Goal: Transaction & Acquisition: Purchase product/service

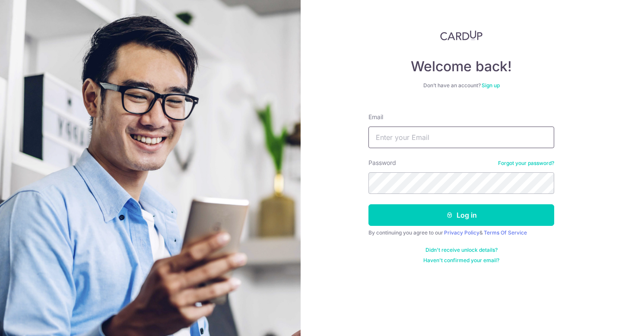
click at [493, 138] on input "Email" at bounding box center [462, 138] width 186 height 22
type input "suong.joy@gmail.com"
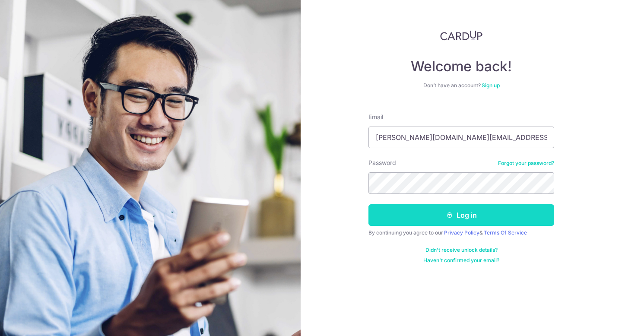
click at [461, 219] on button "Log in" at bounding box center [462, 215] width 186 height 22
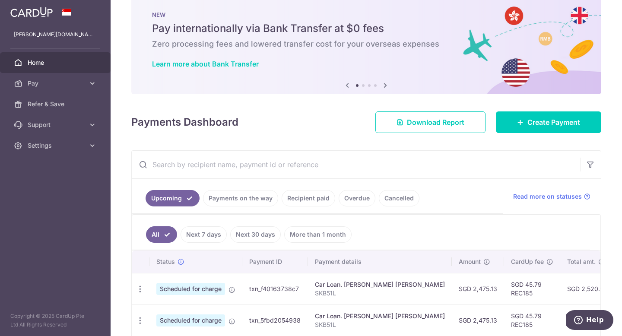
scroll to position [24, 0]
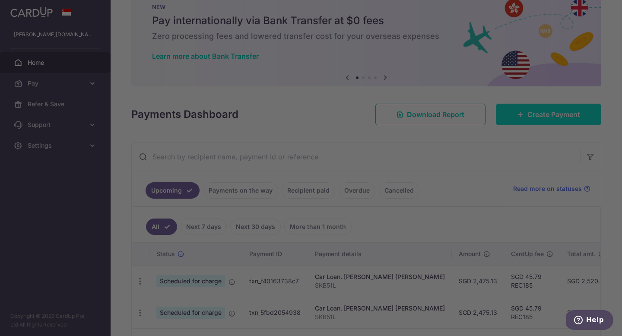
click at [528, 114] on div at bounding box center [314, 170] width 628 height 340
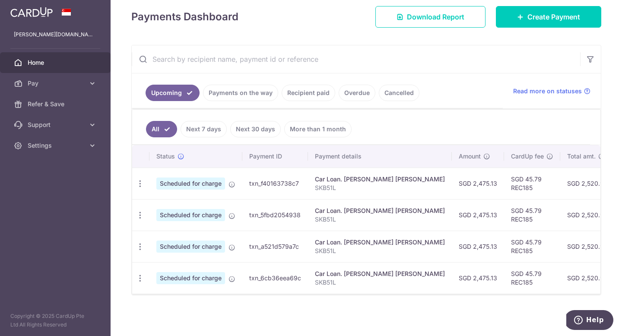
scroll to position [94, 0]
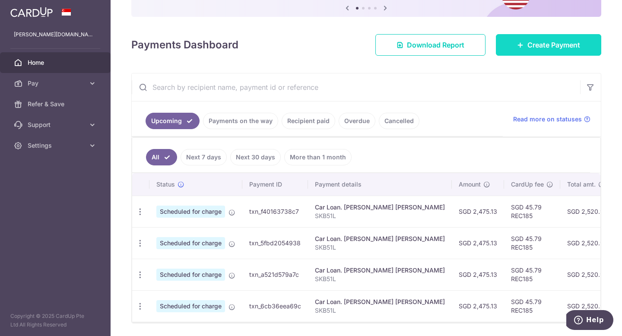
click at [528, 51] on link "Create Payment" at bounding box center [548, 45] width 105 height 22
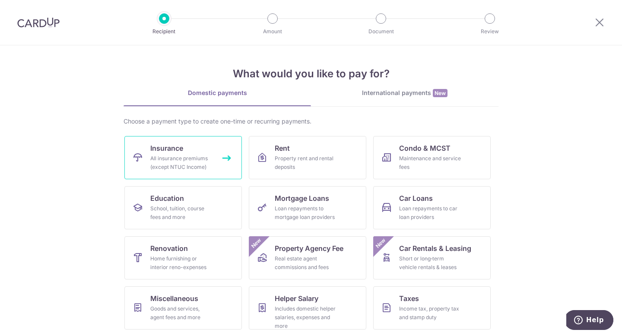
click at [199, 158] on div "All insurance premiums (except NTUC Income)" at bounding box center [181, 162] width 62 height 17
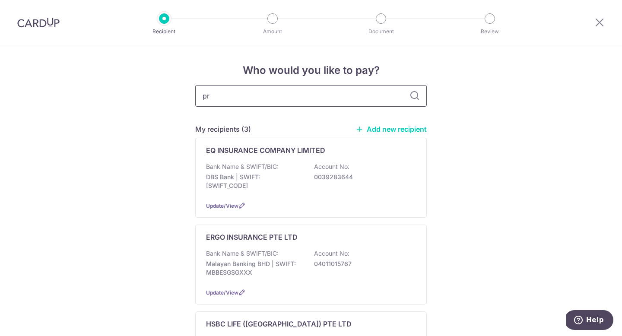
type input "pru"
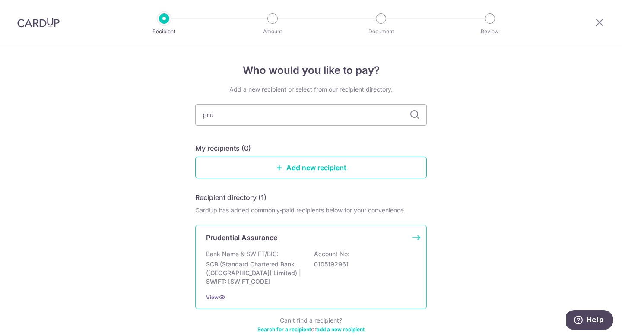
click at [235, 248] on div "Prudential Assurance Bank Name & SWIFT/BIC: SCB (Standard Chartered Bank (Singa…" at bounding box center [311, 267] width 232 height 84
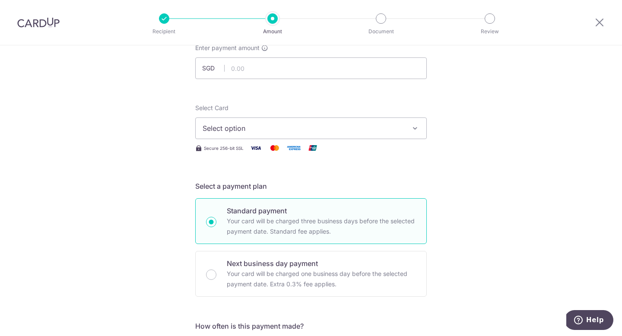
scroll to position [42, 0]
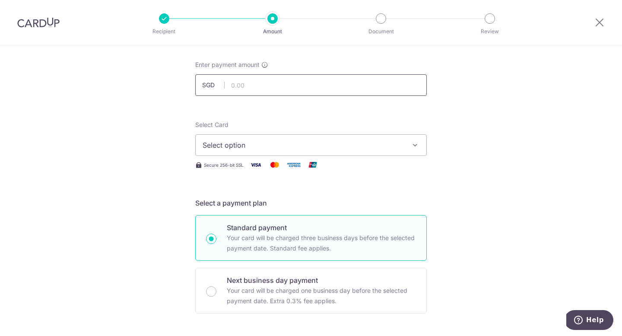
click at [267, 83] on input "text" at bounding box center [311, 85] width 232 height 22
type input "1,747.50"
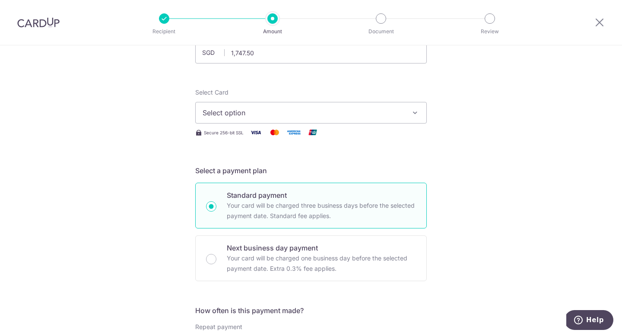
scroll to position [85, 0]
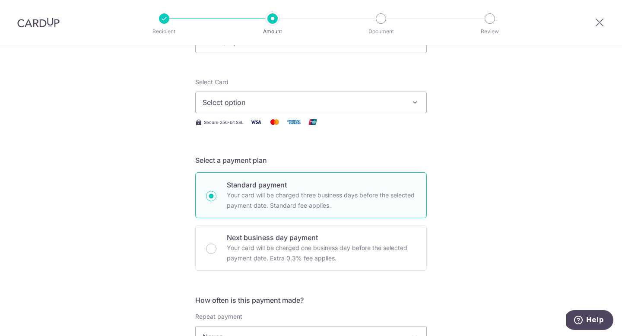
click at [251, 106] on span "Select option" at bounding box center [303, 102] width 201 height 10
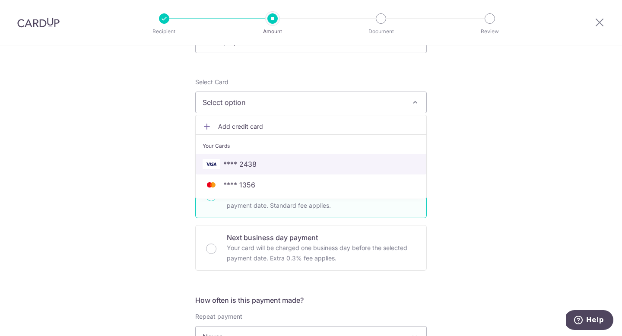
click at [240, 168] on span "**** 2438" at bounding box center [239, 164] width 33 height 10
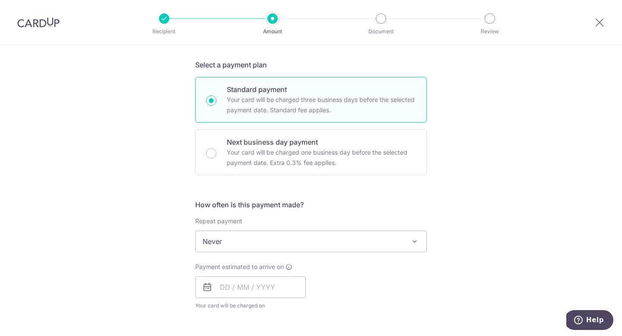
scroll to position [207, 0]
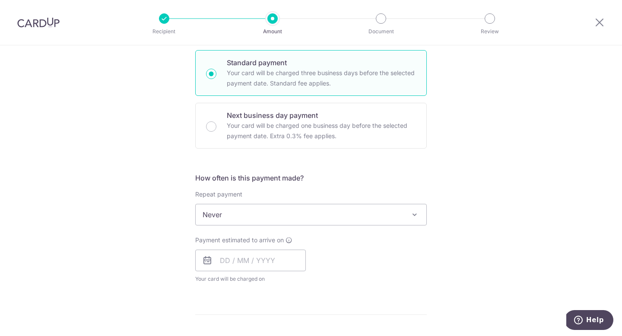
click at [263, 214] on span "Never" at bounding box center [311, 214] width 231 height 21
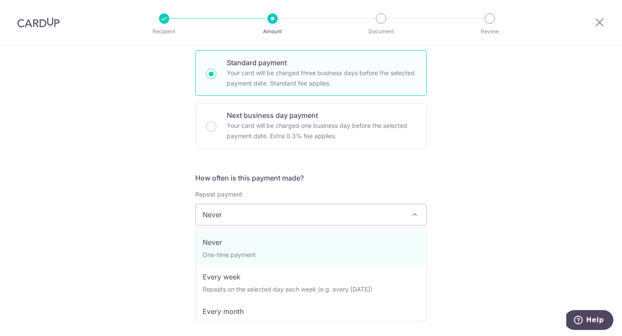
click at [106, 228] on div "Tell us more about your payment Enter payment amount SGD 1,747.50 1747.50 Selec…" at bounding box center [311, 229] width 622 height 782
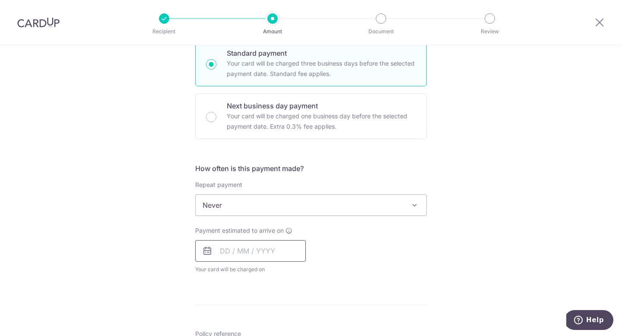
scroll to position [222, 0]
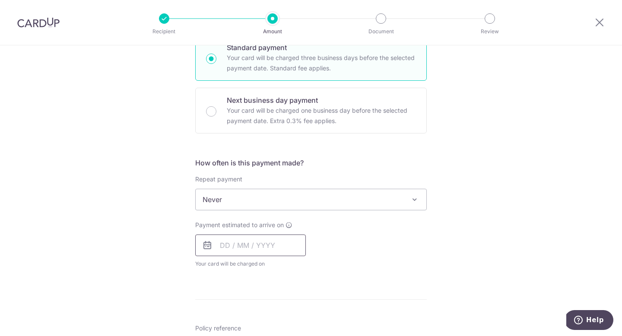
click at [227, 245] on input "text" at bounding box center [250, 246] width 111 height 22
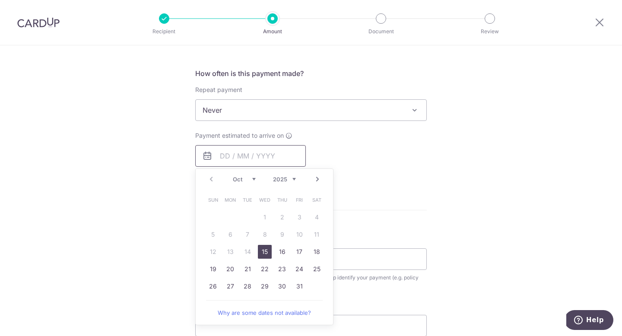
scroll to position [328, 0]
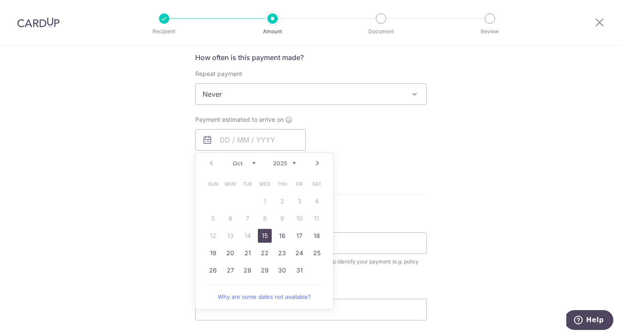
click at [261, 237] on link "15" at bounding box center [265, 236] width 14 height 14
type input "[DATE]"
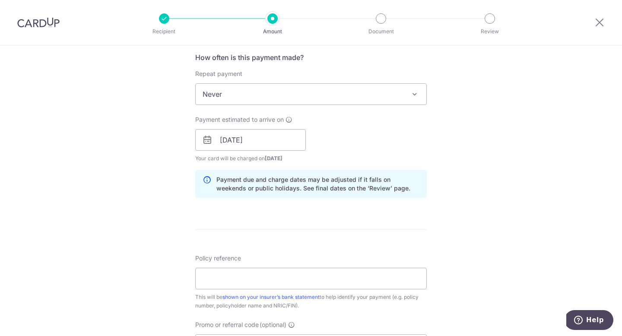
click at [443, 185] on div "Tell us more about your payment Enter payment amount SGD 1,747.50 1747.50 Selec…" at bounding box center [311, 126] width 622 height 817
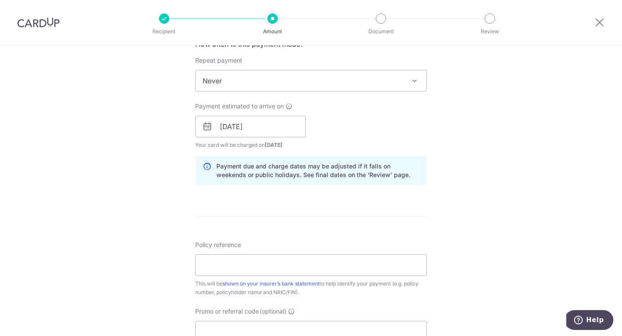
scroll to position [403, 0]
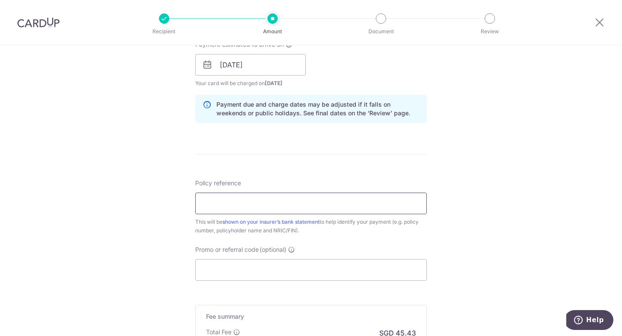
click at [254, 201] on input "Policy reference" at bounding box center [311, 204] width 232 height 22
type input "72458825"
paste input "OCBC90NV"
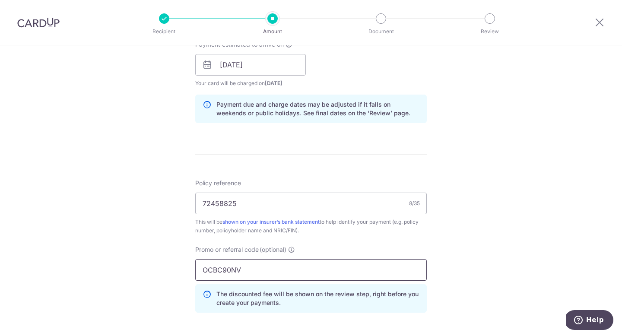
scroll to position [565, 0]
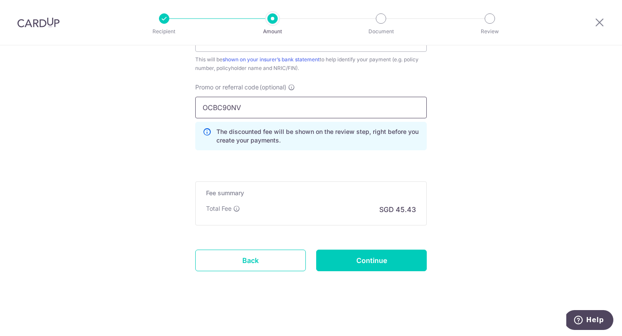
type input "OCBC90NV"
click at [385, 264] on input "Continue" at bounding box center [371, 261] width 111 height 22
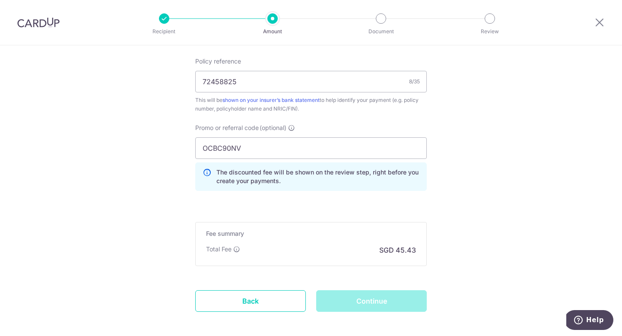
scroll to position [529, 0]
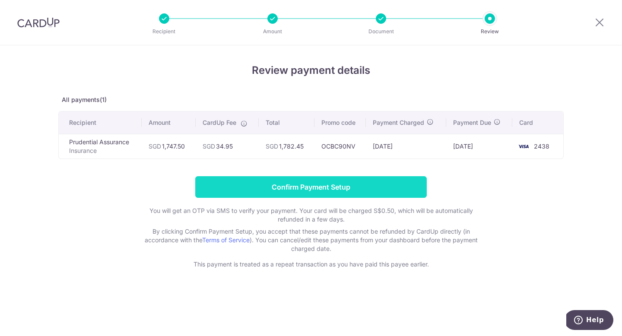
click at [370, 195] on input "Confirm Payment Setup" at bounding box center [311, 187] width 232 height 22
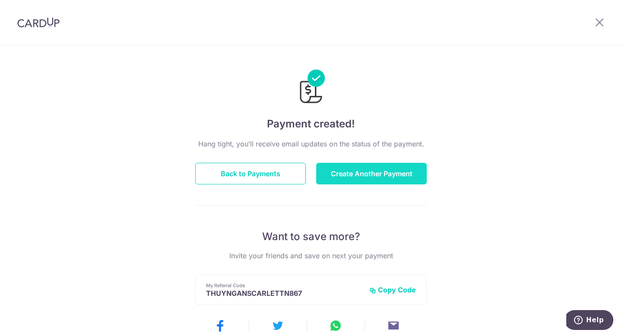
click at [341, 170] on button "Create Another Payment" at bounding box center [371, 174] width 111 height 22
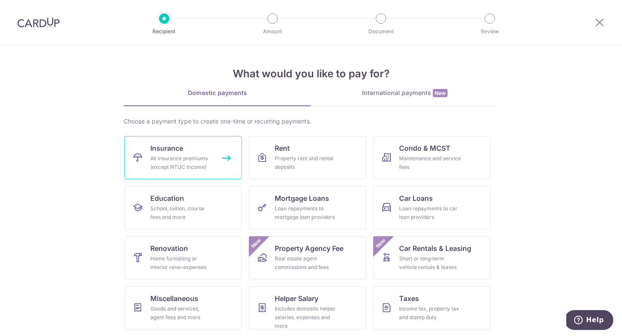
click at [186, 138] on link "Insurance All insurance premiums (except NTUC Income)" at bounding box center [183, 157] width 118 height 43
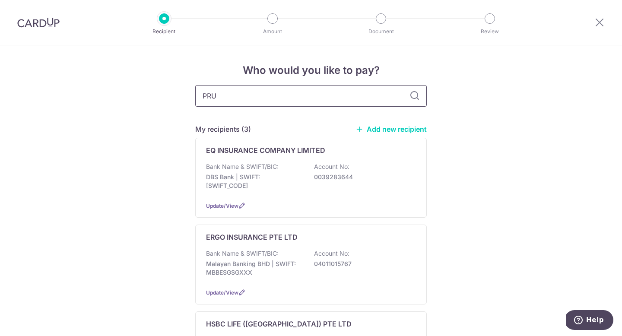
type input "PRUD"
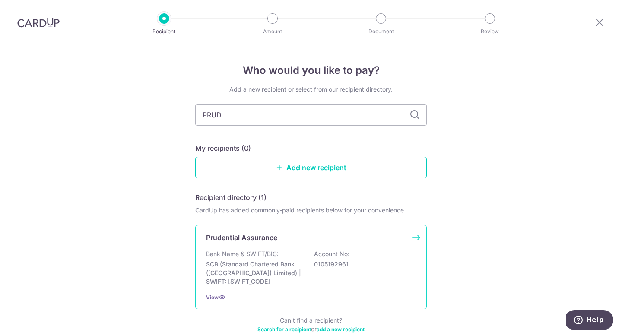
scroll to position [48, 0]
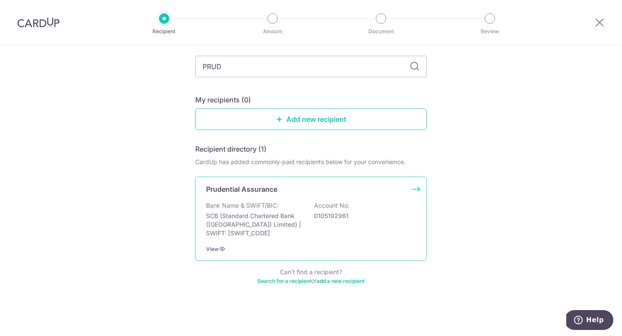
drag, startPoint x: 272, startPoint y: 192, endPoint x: 316, endPoint y: 191, distance: 44.5
click at [272, 192] on p "Prudential Assurance" at bounding box center [241, 189] width 71 height 10
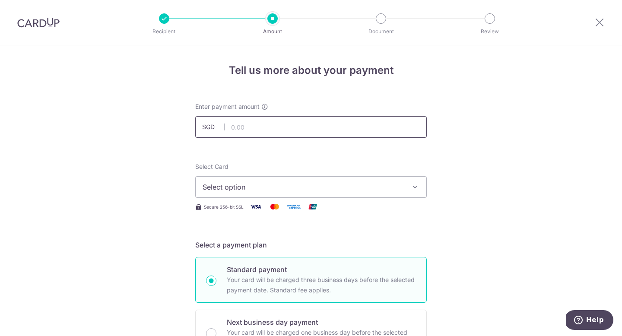
click at [256, 128] on input "text" at bounding box center [311, 127] width 232 height 22
type input "1,669.50"
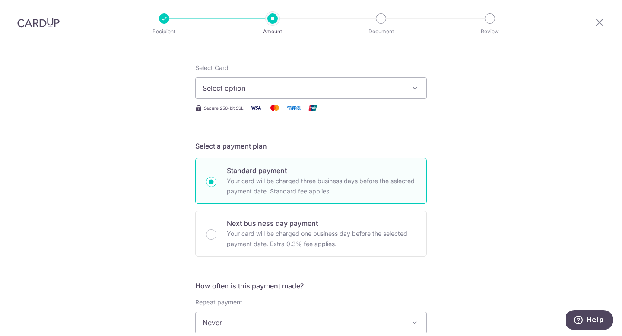
scroll to position [95, 0]
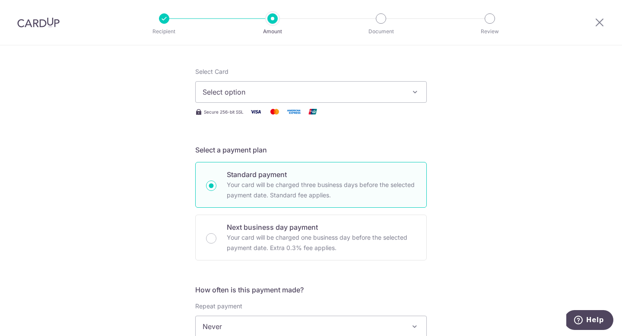
click at [236, 94] on span "Select option" at bounding box center [303, 92] width 201 height 10
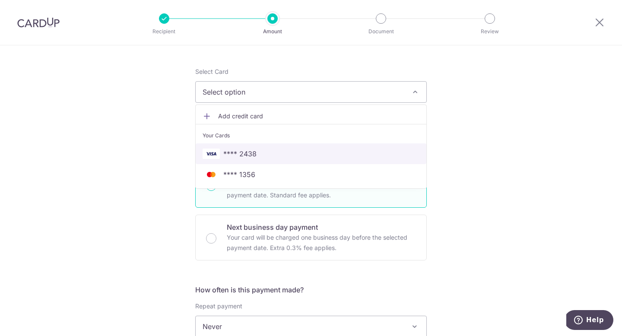
click at [223, 159] on link "**** 2438" at bounding box center [311, 153] width 231 height 21
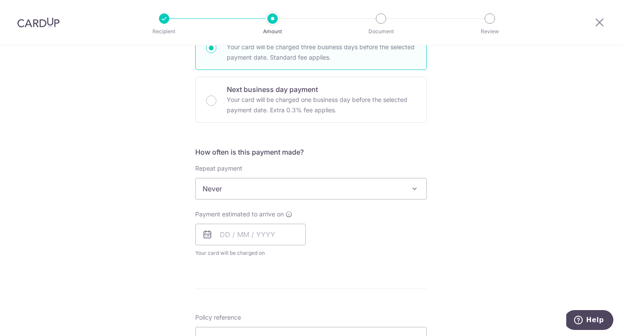
scroll to position [253, 0]
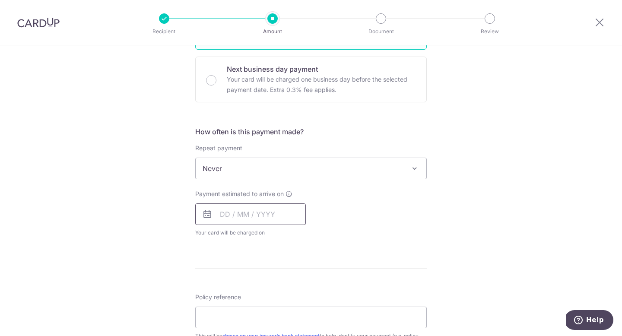
click at [219, 217] on input "text" at bounding box center [250, 215] width 111 height 22
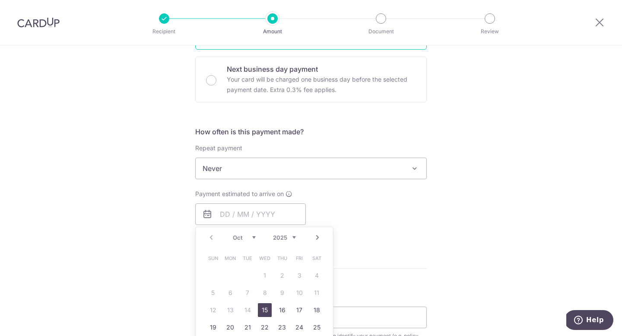
click at [261, 311] on link "15" at bounding box center [265, 310] width 14 height 14
type input "15/10/2025"
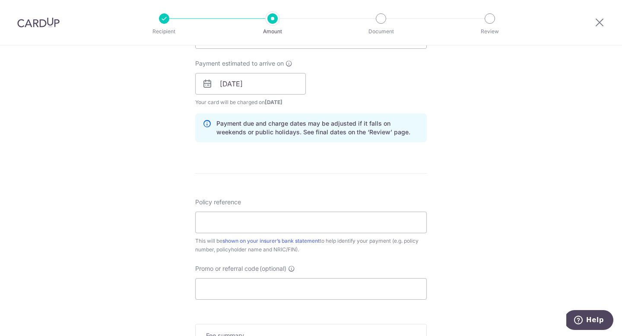
scroll to position [436, 0]
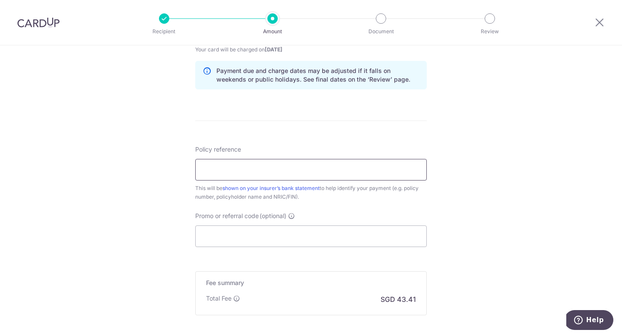
click at [262, 175] on input "Policy reference" at bounding box center [311, 170] width 232 height 22
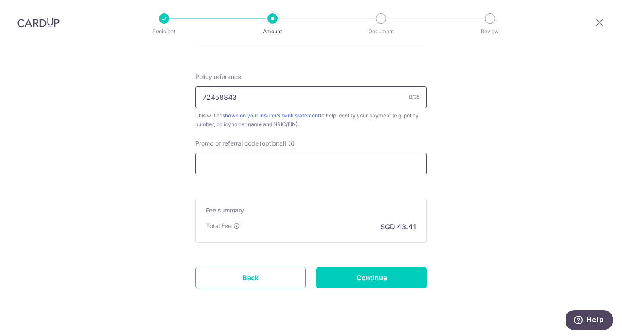
type input "72458843"
click at [246, 164] on input "Promo or referral code (optional)" at bounding box center [311, 164] width 232 height 22
paste input "OCBC90NV"
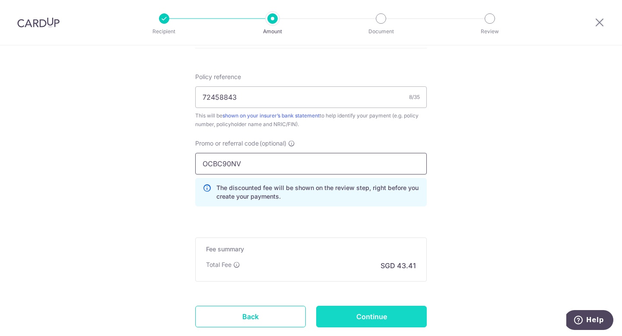
type input "OCBC90NV"
click at [367, 312] on input "Continue" at bounding box center [371, 317] width 111 height 22
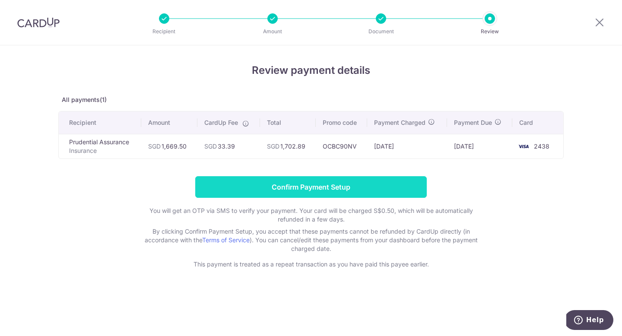
click at [303, 186] on input "Confirm Payment Setup" at bounding box center [311, 187] width 232 height 22
